Goal: Task Accomplishment & Management: Manage account settings

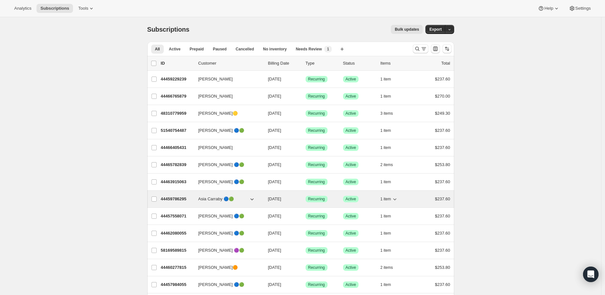
click at [398, 197] on icon "button" at bounding box center [395, 199] width 6 height 6
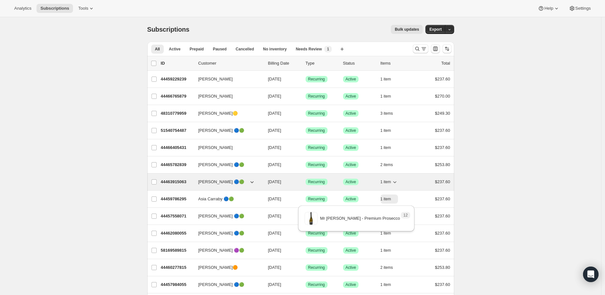
click at [398, 183] on icon "button" at bounding box center [395, 182] width 6 height 6
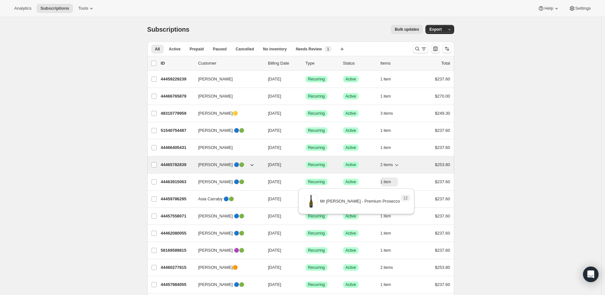
click at [398, 165] on icon "button" at bounding box center [396, 165] width 3 height 2
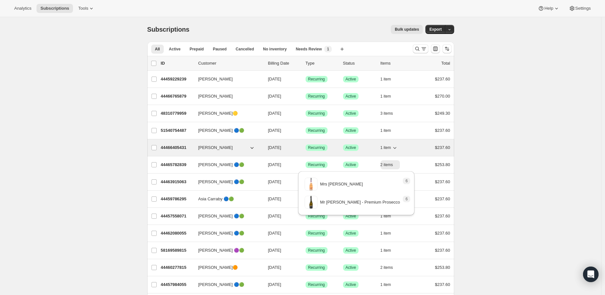
click at [398, 149] on icon "button" at bounding box center [395, 147] width 6 height 6
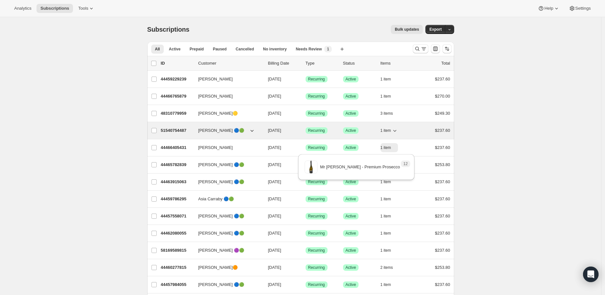
click at [401, 132] on div "1 item" at bounding box center [397, 130] width 32 height 9
